Goal: Information Seeking & Learning: Learn about a topic

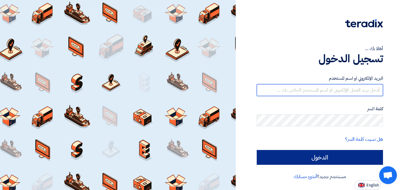
type input "marc.azer@awstreams.com"
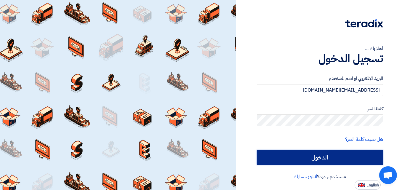
click at [293, 159] on input "الدخول" at bounding box center [320, 157] width 126 height 15
type input "Sign in"
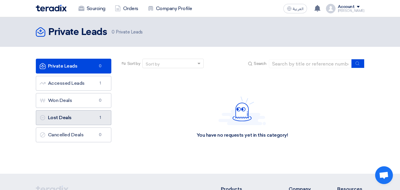
click at [69, 119] on link "Lost Deals Lost Deals 1" at bounding box center [74, 117] width 76 height 15
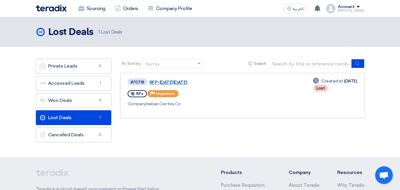
click at [174, 81] on link "RFP-Saudi National Day 2025" at bounding box center [224, 82] width 148 height 5
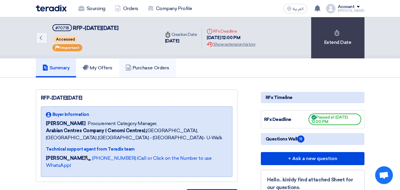
click at [151, 70] on h5 "Purchase Orders" at bounding box center [148, 68] width 44 height 6
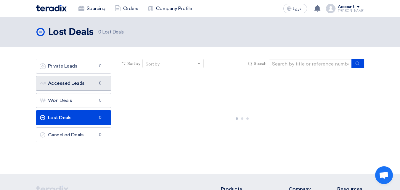
click at [69, 88] on link "Accessed Leads Accessed Leads 0" at bounding box center [74, 83] width 76 height 15
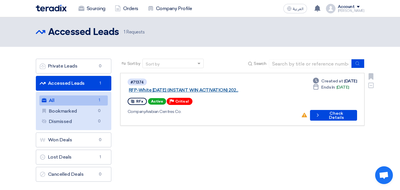
click at [168, 87] on link "RFP-White Friday (INSTANT WIN ACTIVATION) 202..." at bounding box center [203, 89] width 148 height 5
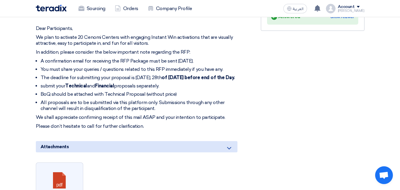
scroll to position [266, 0]
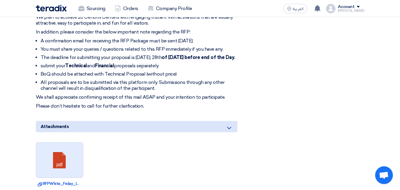
click at [61, 157] on link at bounding box center [59, 160] width 47 height 36
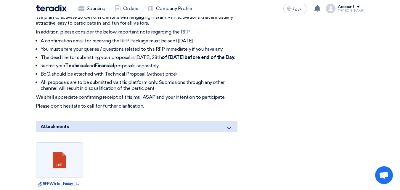
click at [176, 81] on li "All proposals are to be submitted via this platform only. Submissions through a…" at bounding box center [139, 85] width 197 height 12
click at [282, 94] on div "RFx Timeline RFx Deadline Time Remaining 11 Day : 20 Hr : 0 Min Questions Wall …" at bounding box center [312, 67] width 113 height 461
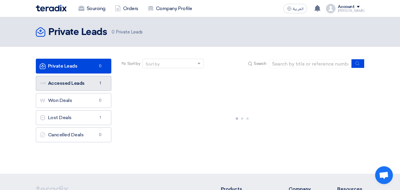
click at [90, 82] on link "Accessed Leads Accessed Leads 1" at bounding box center [74, 83] width 76 height 15
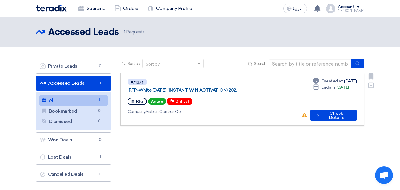
click at [193, 87] on link "RFP-White [DATE] (INSTANT WIN ACTIVATION) 202..." at bounding box center [203, 89] width 148 height 5
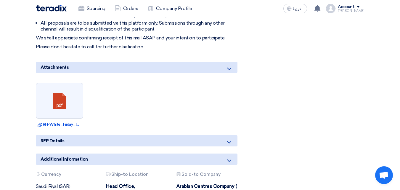
scroll to position [385, 0]
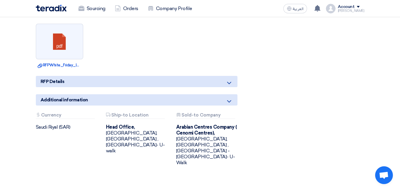
click at [75, 84] on div "RFP Details" at bounding box center [137, 81] width 202 height 11
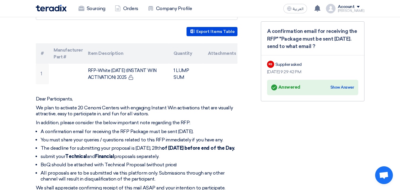
scroll to position [148, 0]
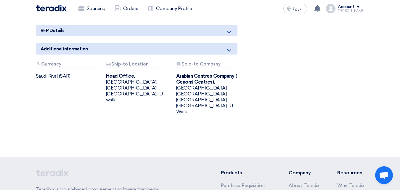
scroll to position [444, 0]
